Goal: Task Accomplishment & Management: Use online tool/utility

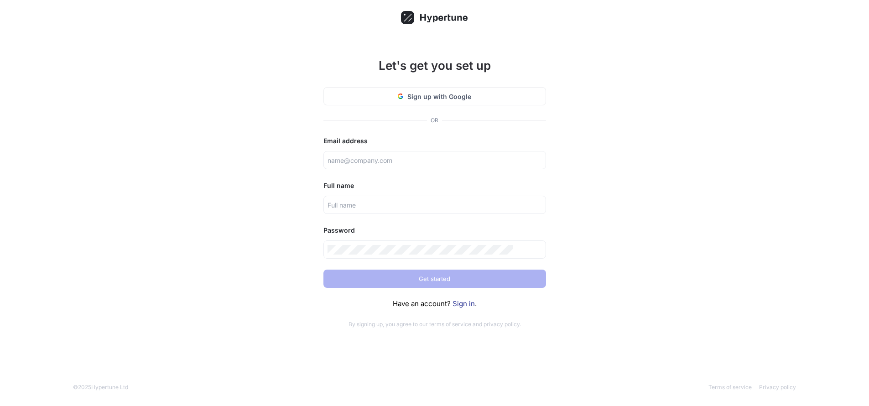
click at [608, 221] on div "Let's get you set up Sign up with Google OR Email address Full name Password Ge…" at bounding box center [434, 203] width 869 height 406
click at [465, 308] on link "Sign in" at bounding box center [463, 303] width 22 height 9
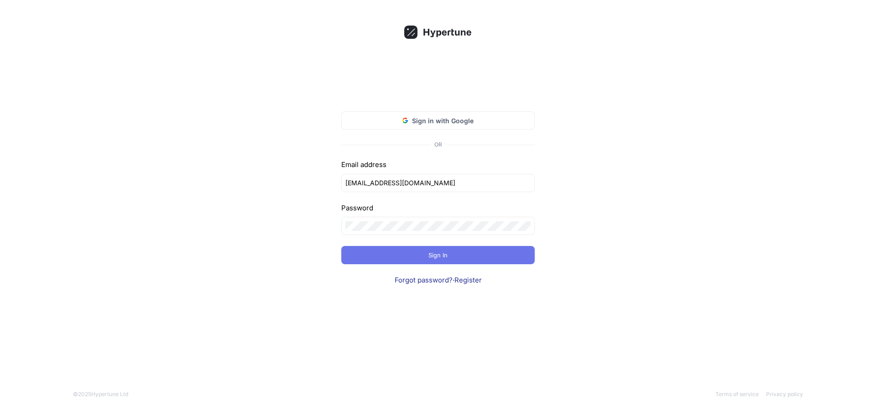
click at [509, 258] on button "Sign In" at bounding box center [437, 255] width 193 height 18
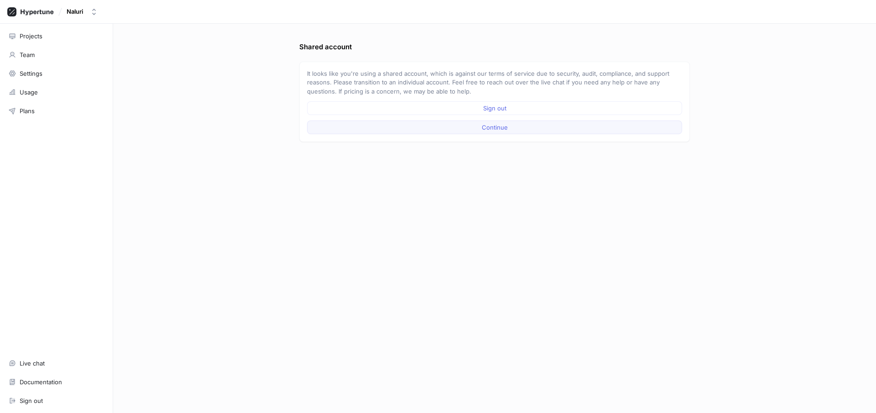
click at [563, 129] on button "Continue" at bounding box center [494, 127] width 375 height 14
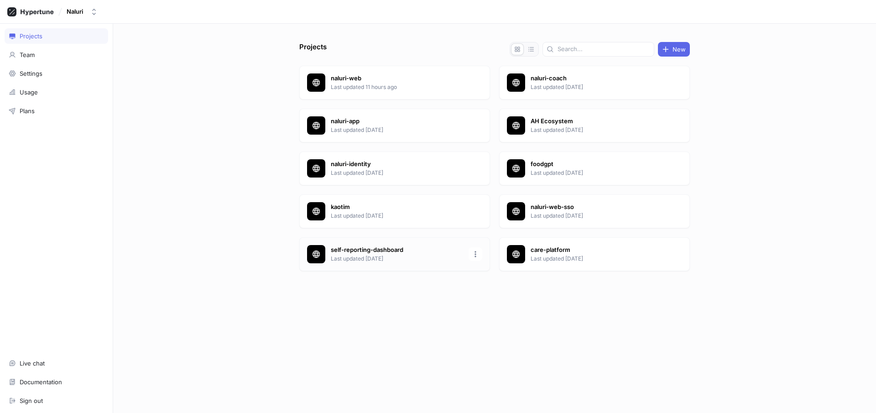
click at [422, 258] on p "Last updated [DATE]" at bounding box center [397, 259] width 132 height 8
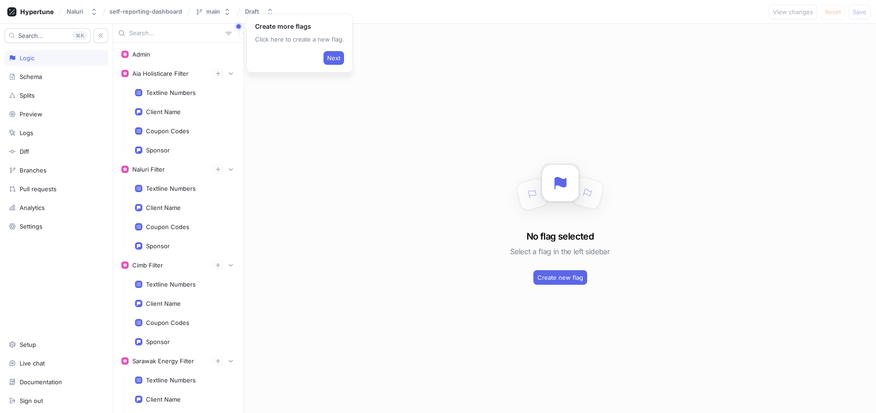
click at [193, 33] on input "text" at bounding box center [175, 33] width 93 height 9
click at [362, 13] on div "Naluri self-reporting-dashboard main Draft View changes Reset Save" at bounding box center [438, 12] width 876 height 24
click at [331, 57] on span "Next" at bounding box center [333, 57] width 13 height 5
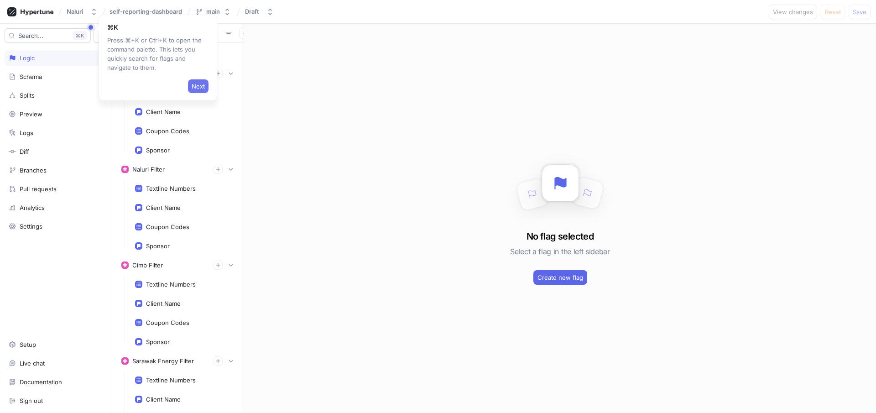
click at [198, 85] on span "Next" at bounding box center [198, 85] width 13 height 5
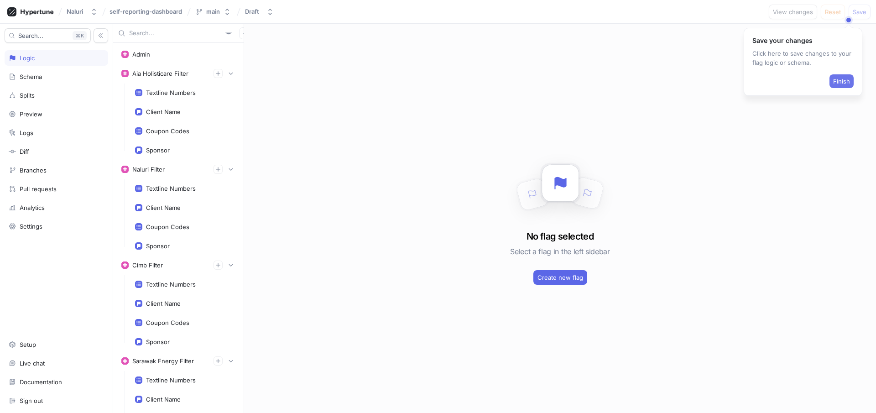
click at [844, 79] on span "Finish" at bounding box center [841, 80] width 17 height 5
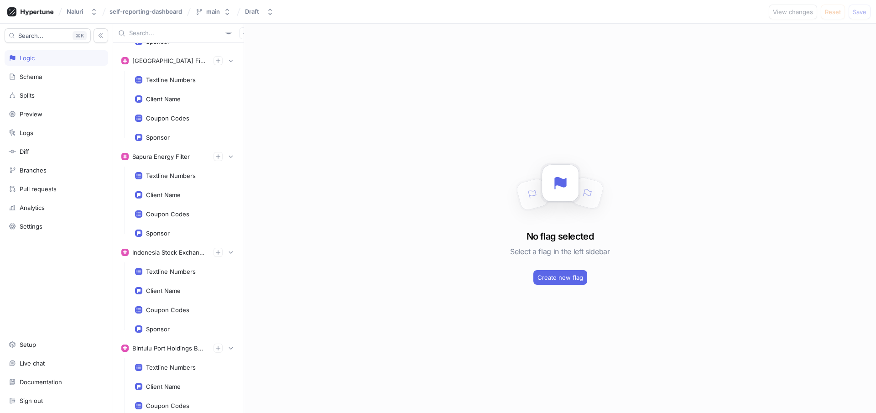
scroll to position [7438, 0]
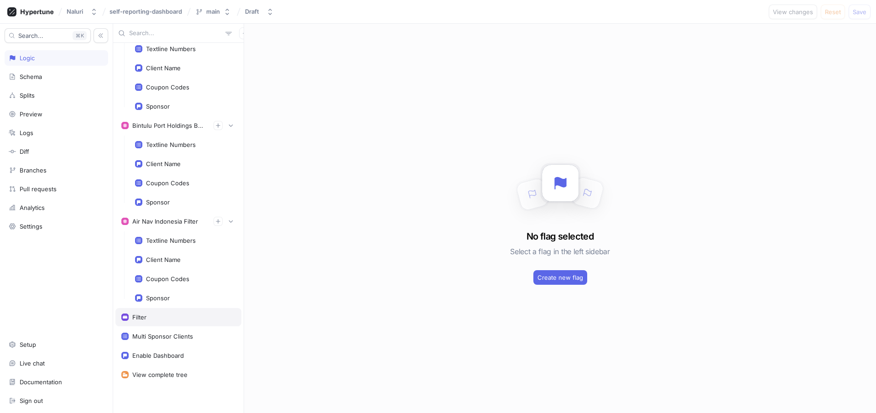
click at [158, 315] on div "Filter" at bounding box center [178, 316] width 114 height 7
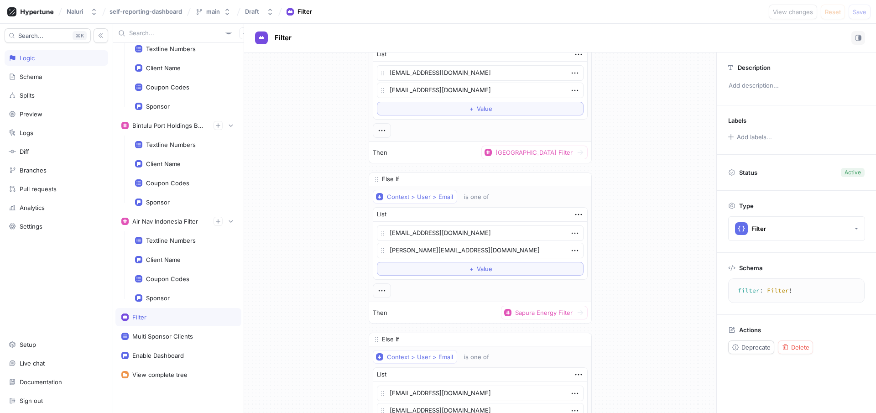
scroll to position [7145, 0]
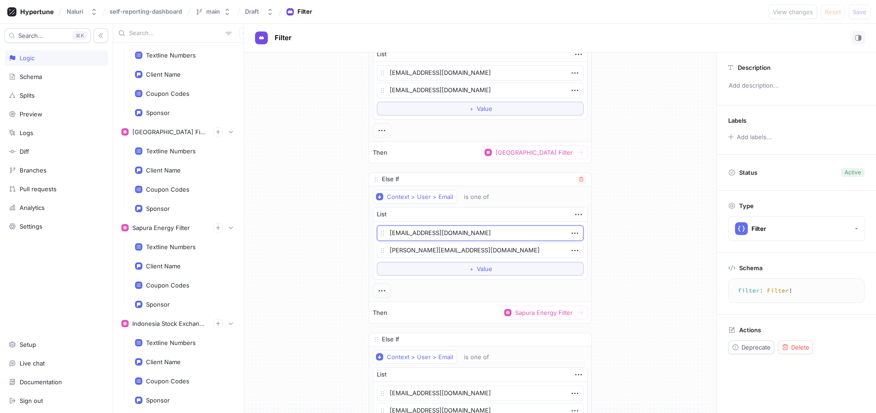
click at [486, 233] on textarea "[EMAIL_ADDRESS][DOMAIN_NAME]" at bounding box center [480, 233] width 207 height 16
click at [441, 233] on textarea "[EMAIL_ADDRESS][DOMAIN_NAME]" at bounding box center [480, 233] width 207 height 16
type textarea "x"
paste textarea "[URL][DOMAIN_NAME]"
type textarea "zaireen.idris@[URL][DOMAIN_NAME]"
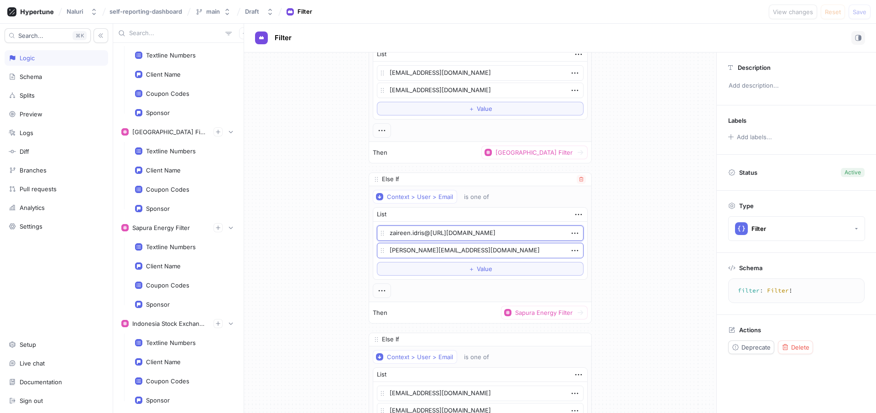
type textarea "x"
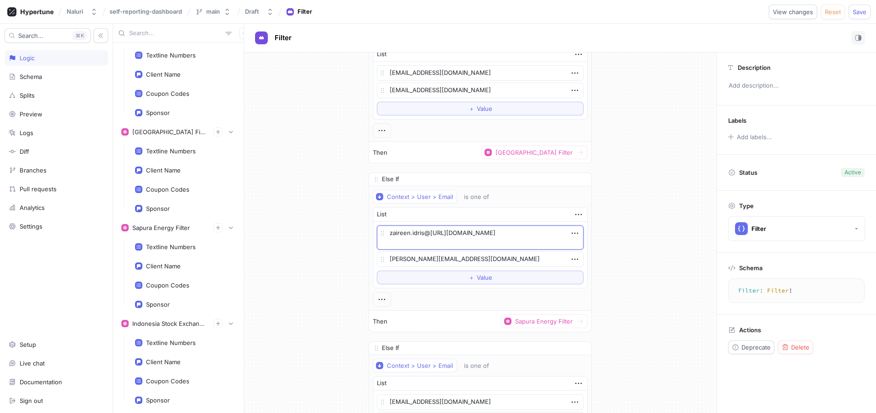
type textarea "[EMAIL_ADDRESS][DOMAIN_NAME]"
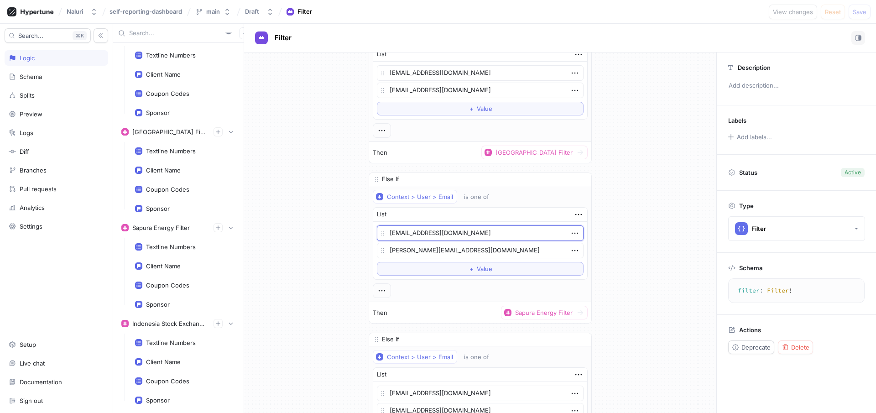
type textarea "x"
paste textarea "vantris"
type textarea "[EMAIL_ADDRESS][DOMAIN_NAME]"
type textarea "x"
type textarea "[EMAIL_ADDRESS][DOMAIN_NAME]"
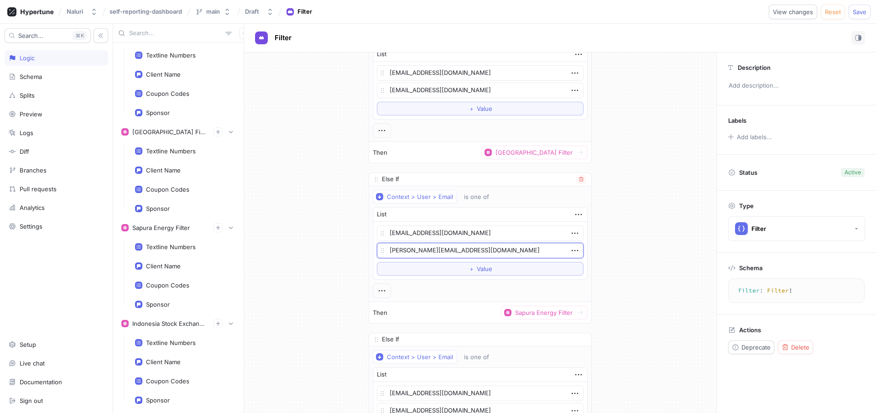
click at [435, 251] on textarea "[PERSON_NAME][EMAIL_ADDRESS][DOMAIN_NAME]" at bounding box center [480, 251] width 207 height 16
paste textarea "vantris"
type textarea "x"
type textarea "[PERSON_NAME][EMAIL_ADDRESS][DOMAIN_NAME]"
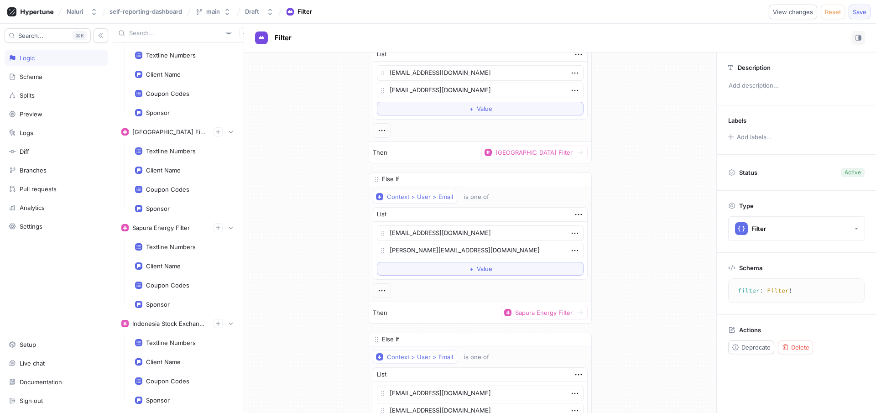
click at [857, 15] on button "Save" at bounding box center [859, 12] width 22 height 15
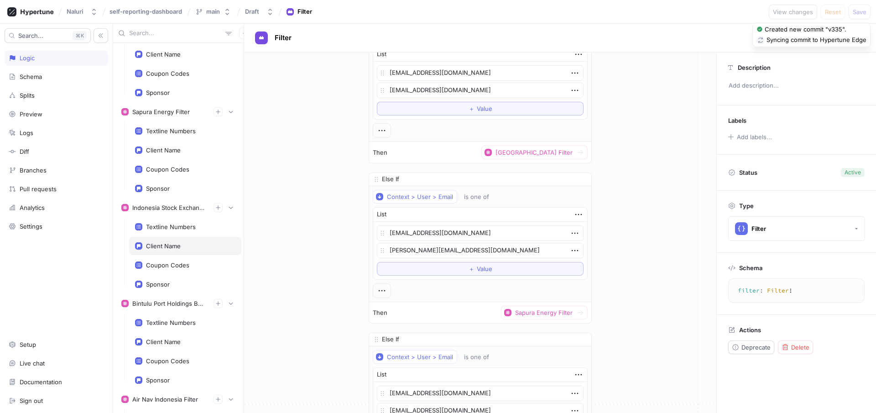
scroll to position [7438, 0]
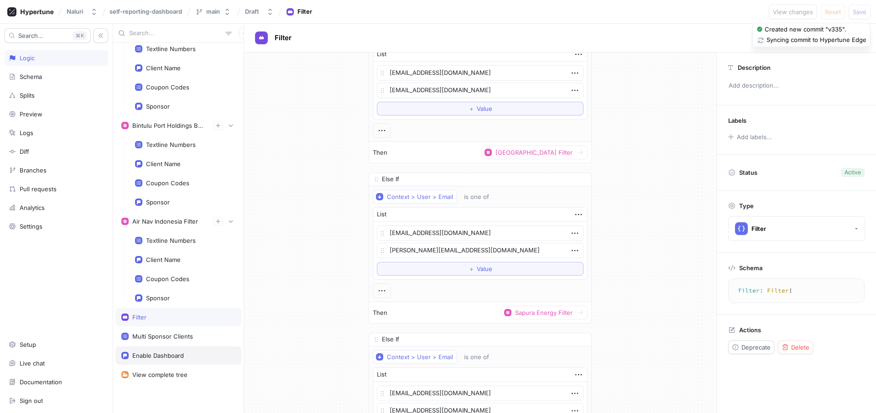
click at [167, 352] on div "Enable Dashboard" at bounding box center [158, 355] width 52 height 7
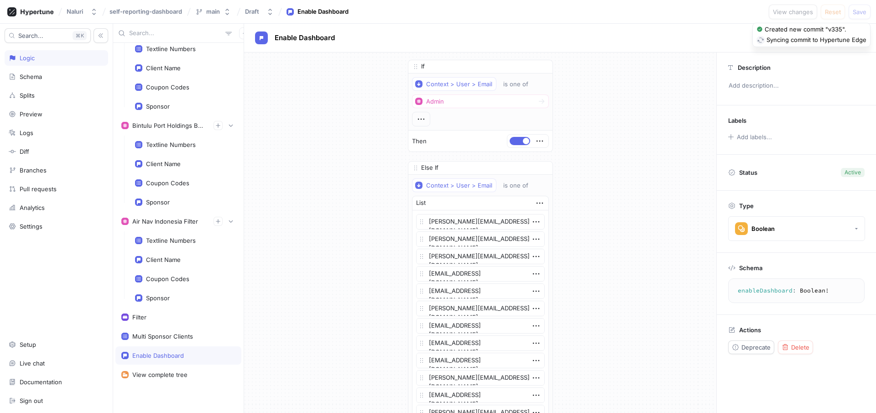
type textarea "x"
type textarea "enableDashboard: Boolean!"
click at [693, 29] on div "Enable Dashboard" at bounding box center [560, 38] width 632 height 29
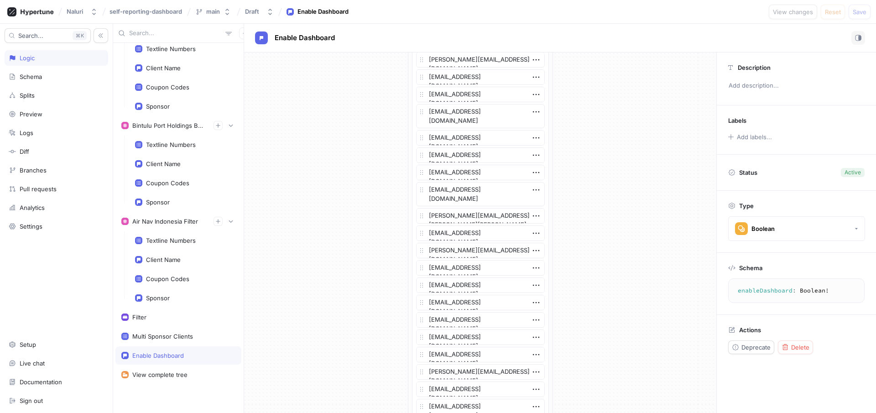
scroll to position [7145, 0]
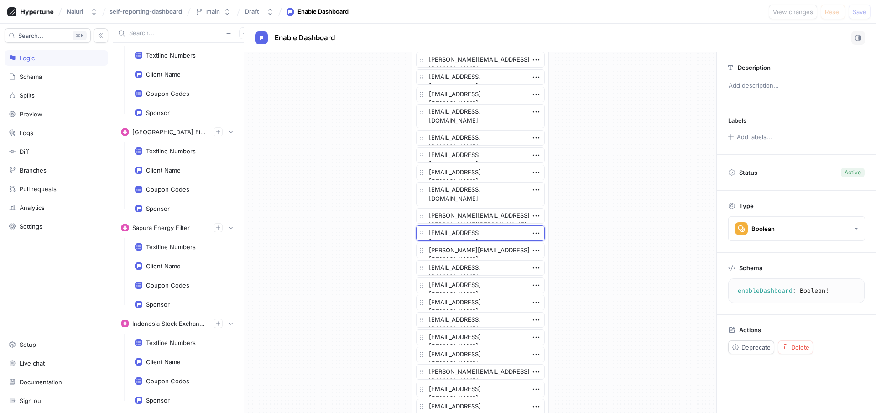
click at [518, 234] on textarea "[EMAIL_ADDRESS][DOMAIN_NAME]" at bounding box center [480, 233] width 129 height 16
drag, startPoint x: 517, startPoint y: 234, endPoint x: 466, endPoint y: 235, distance: 50.6
click at [466, 235] on textarea "[EMAIL_ADDRESS][DOMAIN_NAME]" at bounding box center [480, 233] width 129 height 16
type textarea "x"
paste textarea "vantris"
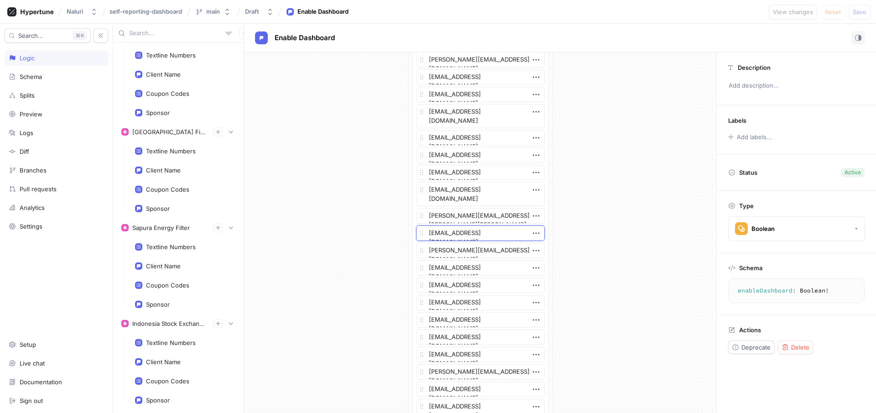
type textarea "[EMAIL_ADDRESS][DOMAIN_NAME]"
type textarea "x"
type textarea "[EMAIL_ADDRESS][DOMAIN_NAME]"
click at [459, 252] on textarea "[PERSON_NAME][EMAIL_ADDRESS][DOMAIN_NAME]" at bounding box center [480, 251] width 129 height 16
type textarea "x"
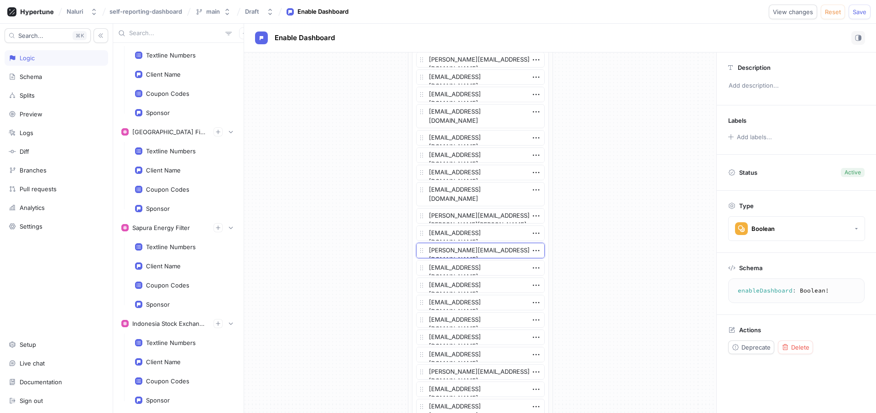
paste textarea "vantris"
type textarea "[PERSON_NAME][EMAIL_ADDRESS][DOMAIN_NAME]"
type textarea "x"
type textarea "[PERSON_NAME][EMAIL_ADDRESS][DOMAIN_NAME]"
click at [858, 13] on span "Save" at bounding box center [859, 11] width 14 height 5
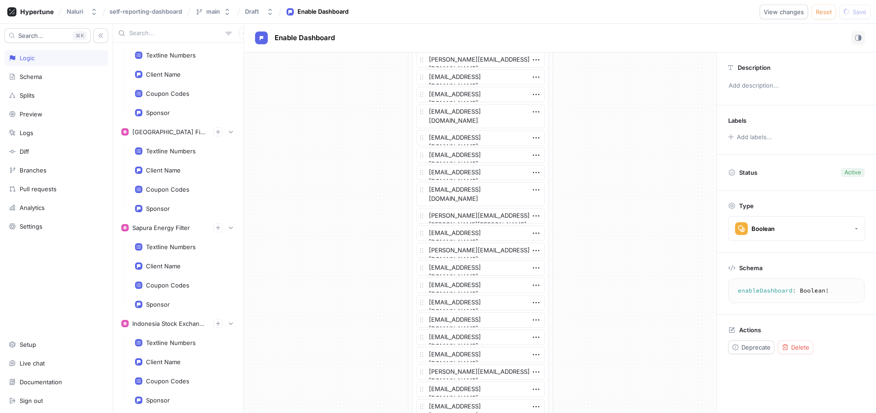
type textarea "x"
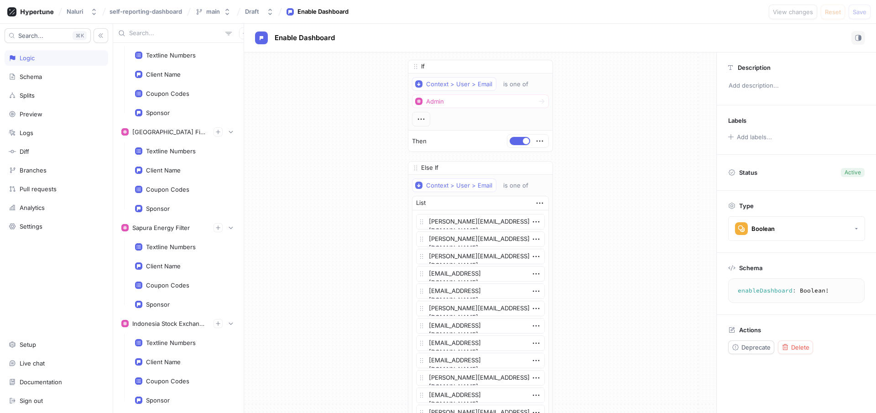
scroll to position [2363, 0]
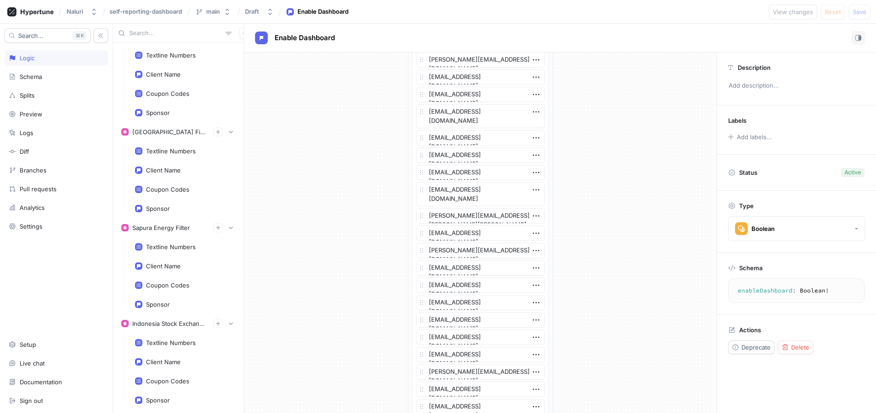
click at [692, 38] on div "Enable Dashboard" at bounding box center [560, 38] width 610 height 14
click at [166, 228] on div "Sapura Energy Filter" at bounding box center [160, 227] width 57 height 7
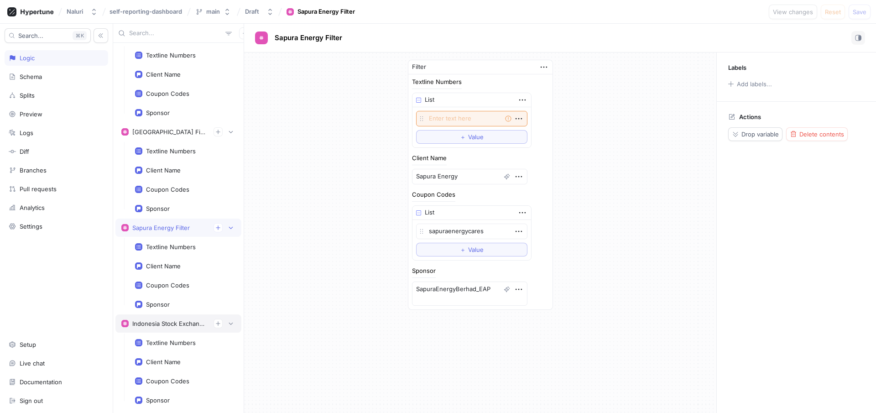
scroll to position [7438, 0]
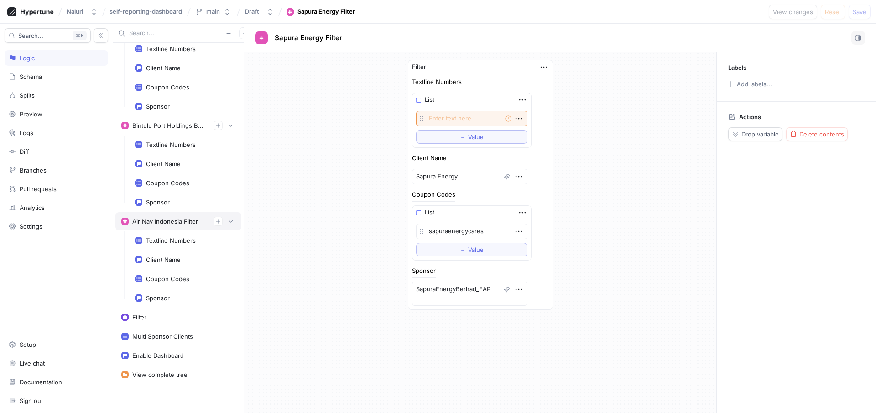
click at [172, 221] on div "Air Nav Indonesia Filter" at bounding box center [165, 221] width 66 height 7
click at [425, 288] on textarea "Airnav_EAP" at bounding box center [469, 289] width 115 height 16
type textarea "x"
type textarea "Airav_EAP"
type textarea "x"
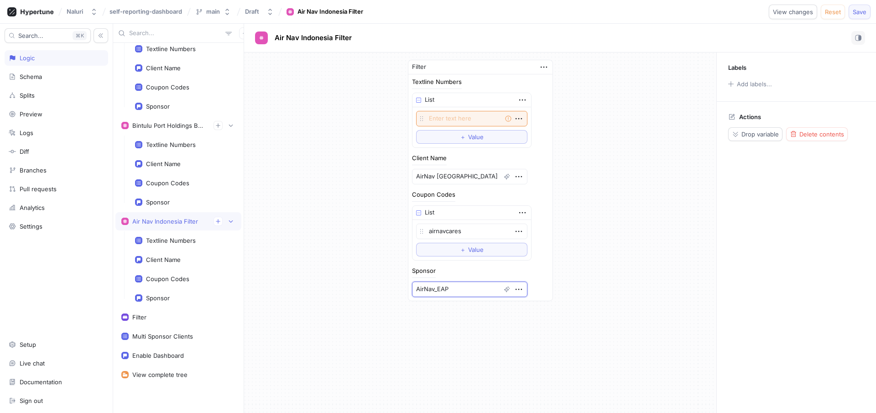
type textarea "AirNav_EAP"
click at [866, 10] on button "Save" at bounding box center [859, 12] width 22 height 15
click at [179, 315] on div "Filter" at bounding box center [178, 316] width 114 height 7
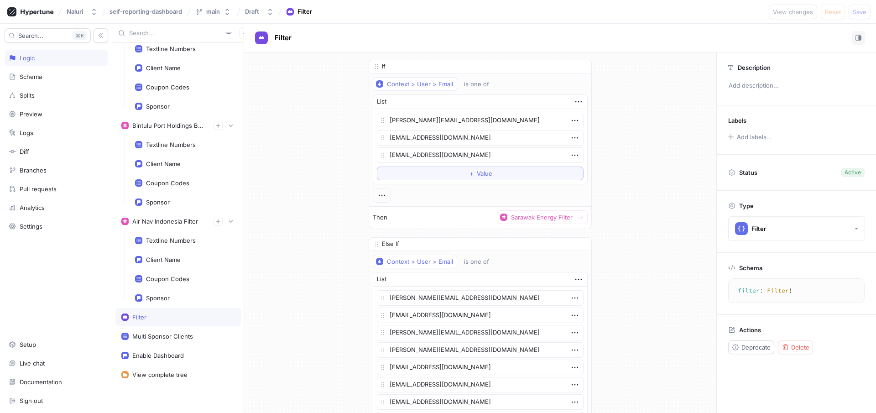
scroll to position [12836, 0]
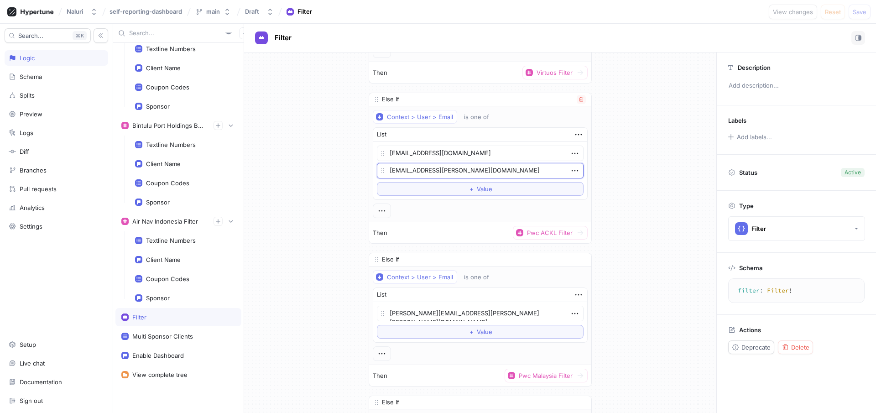
click at [509, 169] on textarea "[EMAIL_ADDRESS][PERSON_NAME][DOMAIN_NAME]" at bounding box center [480, 171] width 207 height 16
type textarea "x"
paste textarea "nurul.izzah.binti.mohd.alimin"
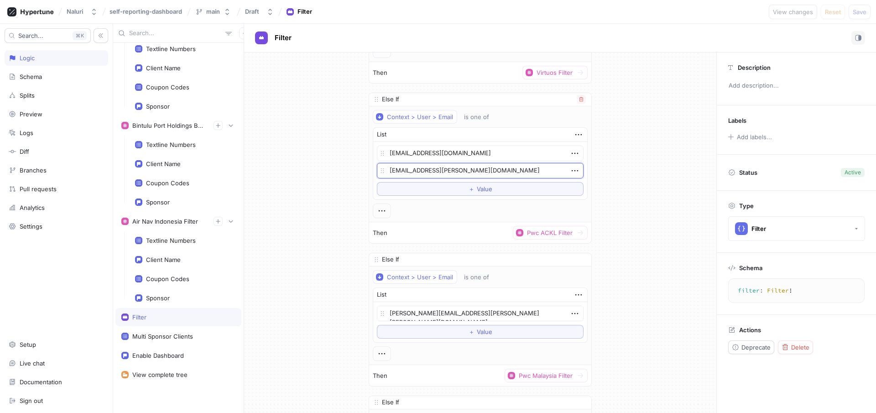
type textarea "nurul.izzah.binti.mohd.alimin@pwc.com"
type textarea "x"
type textarea "nurul.izzah.binti.mohd.alimin@pwc.com"
click at [520, 168] on textarea "nurul.izzah.binti.mohd.alimin@pwc.com" at bounding box center [480, 171] width 207 height 16
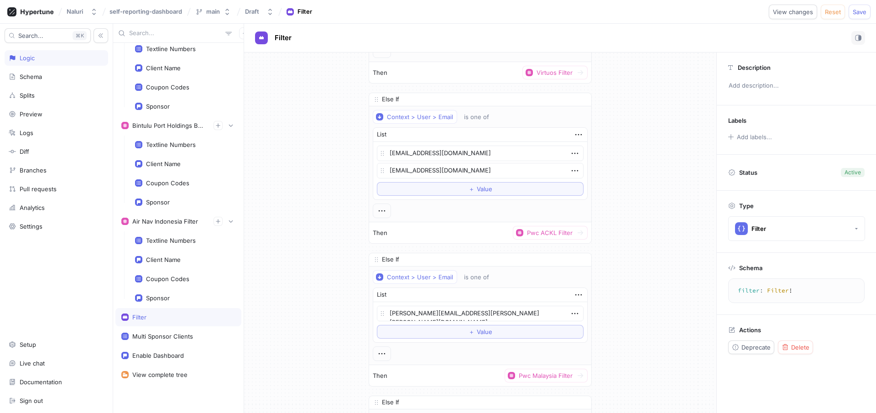
scroll to position [5516, 0]
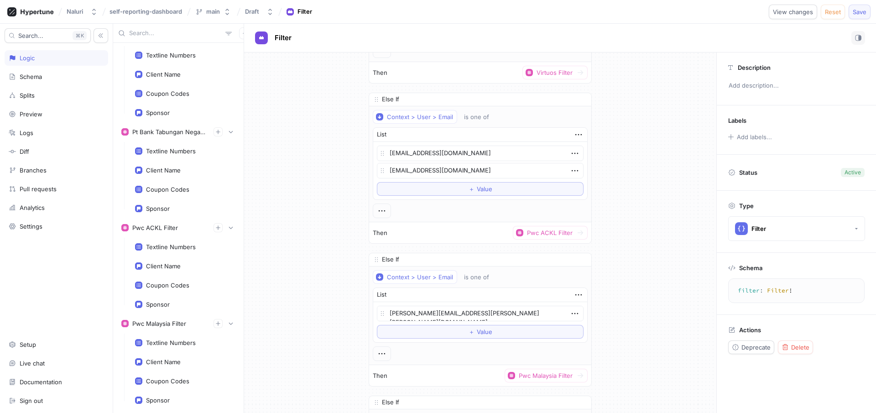
click at [860, 13] on span "Save" at bounding box center [859, 11] width 14 height 5
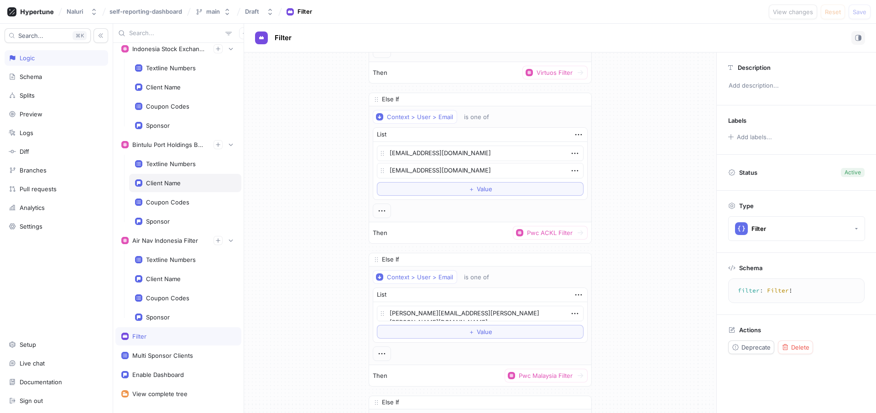
scroll to position [7438, 0]
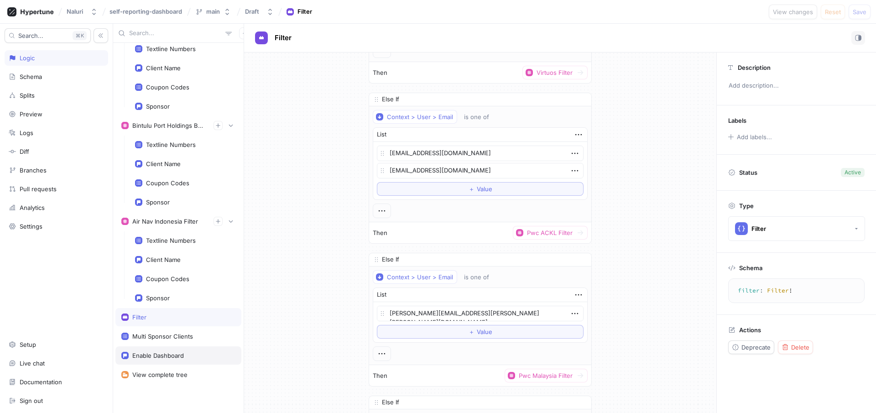
click at [172, 350] on div "Enable Dashboard" at bounding box center [178, 355] width 126 height 18
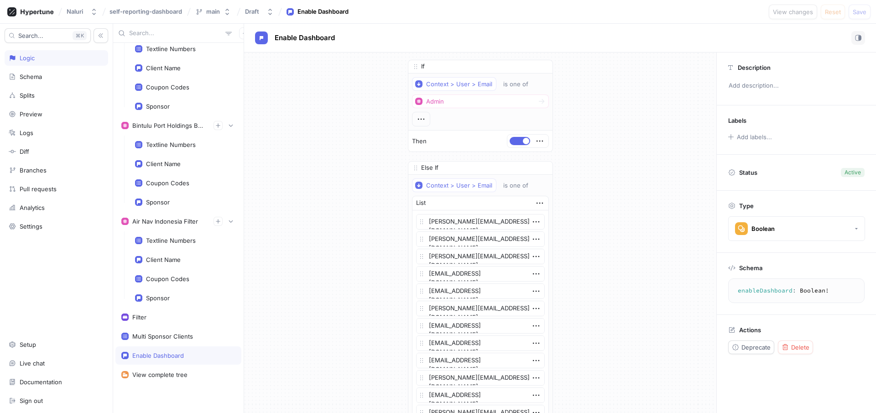
type textarea "x"
type textarea "enableDashboard: Boolean!"
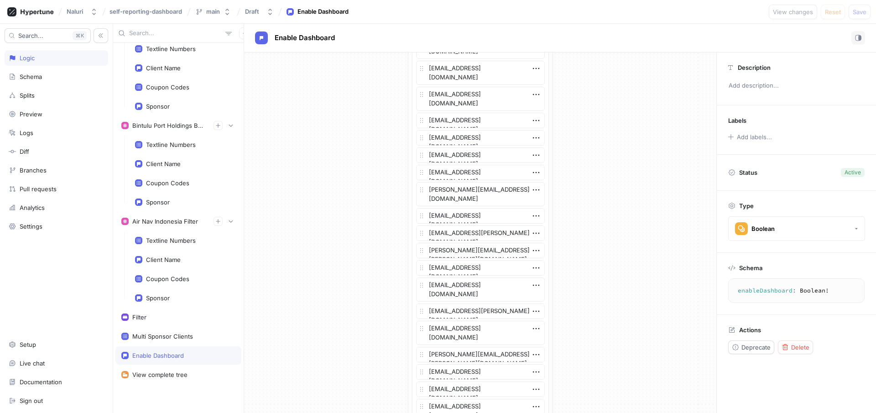
type textarea "x"
